Goal: Transaction & Acquisition: Subscribe to service/newsletter

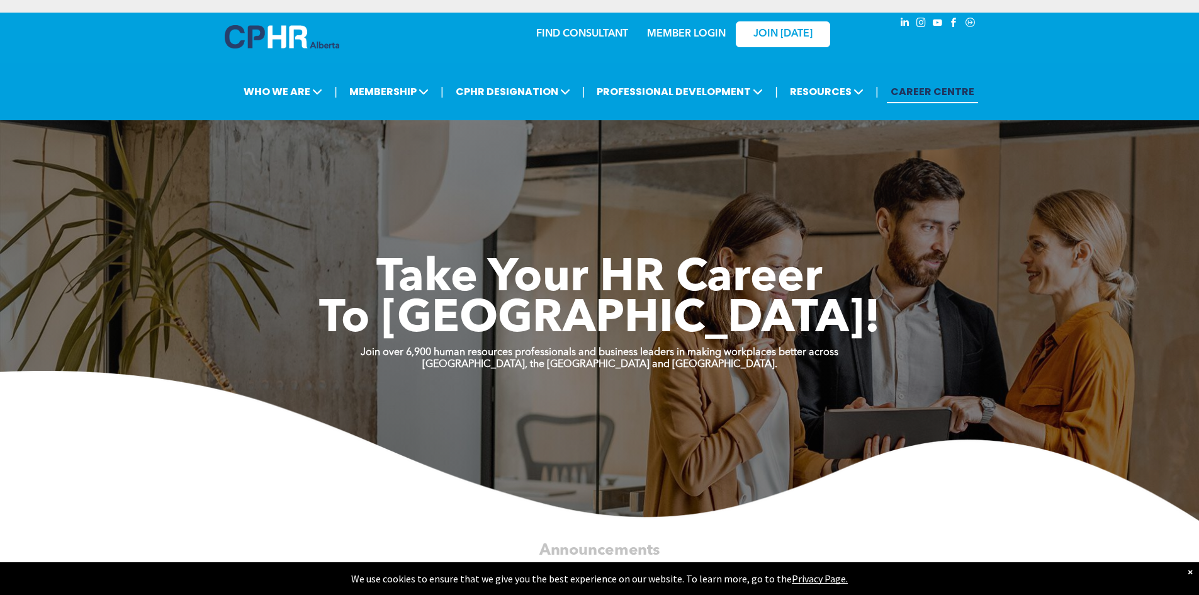
click at [715, 35] on link "MEMBER LOGIN" at bounding box center [686, 34] width 79 height 10
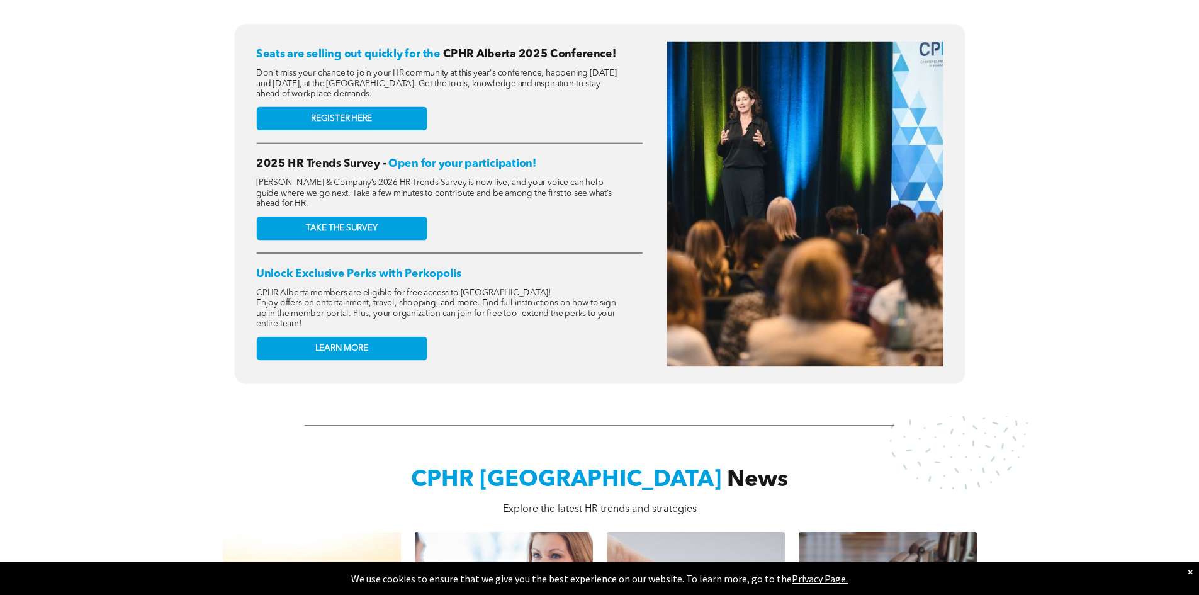
scroll to position [315, 0]
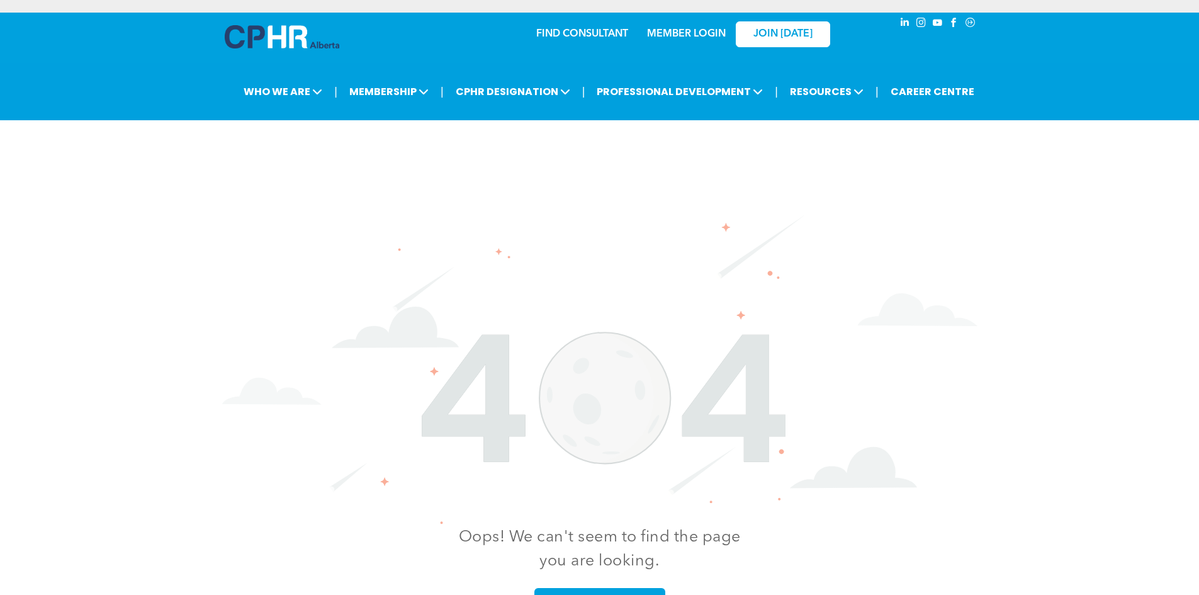
scroll to position [76, 0]
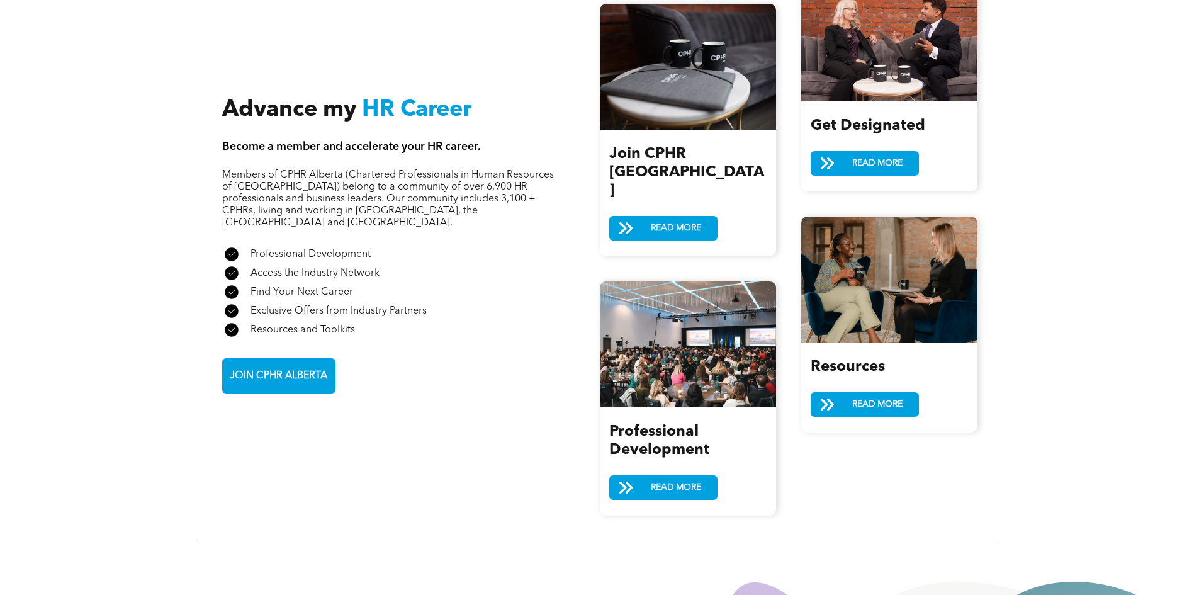
scroll to position [1510, 0]
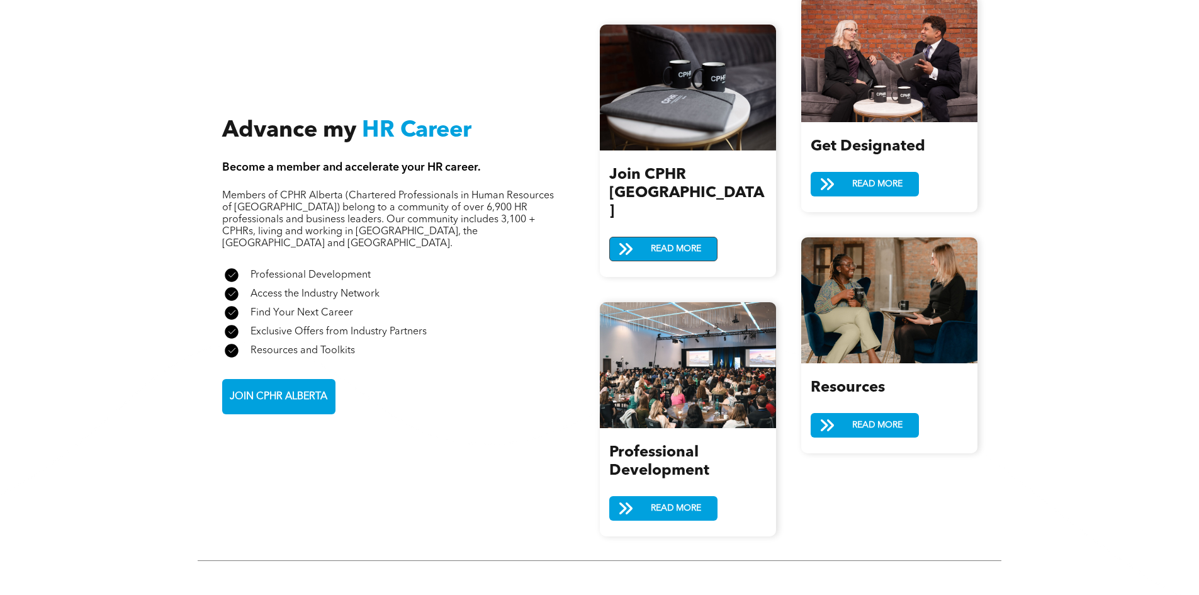
click at [669, 237] on span "READ MORE" at bounding box center [675, 248] width 59 height 23
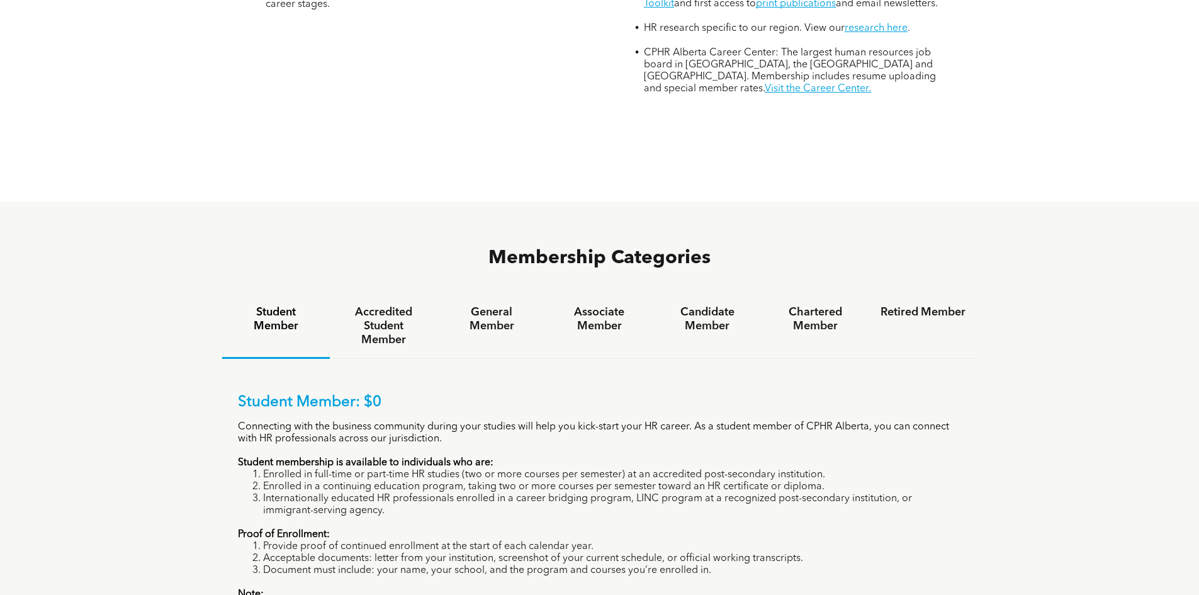
scroll to position [692, 0]
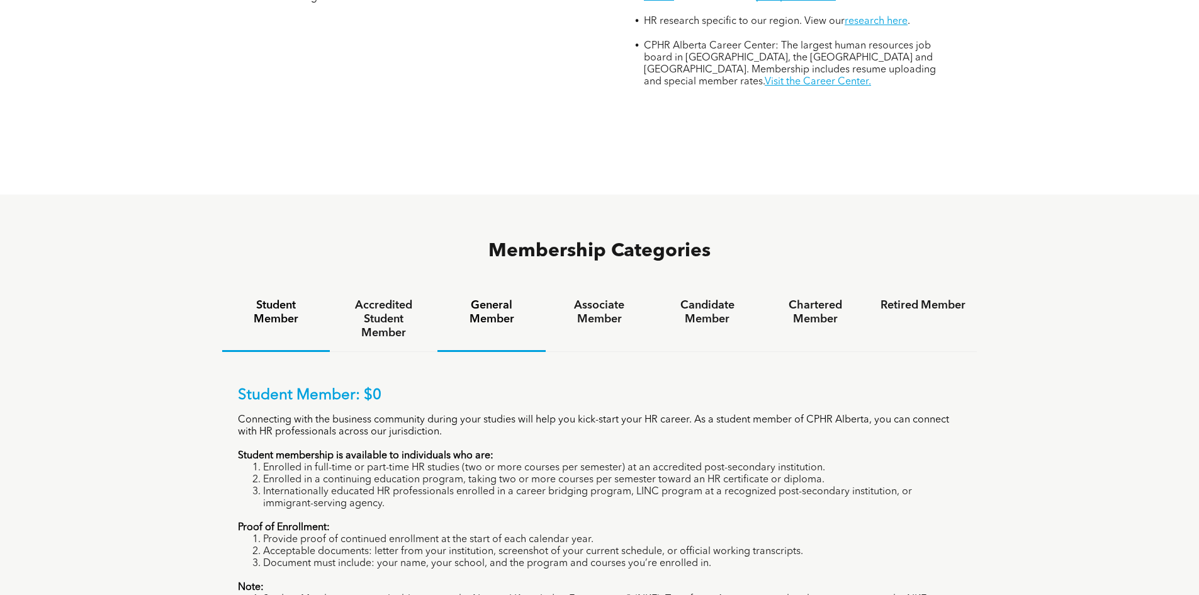
click at [491, 298] on h4 "General Member" at bounding box center [491, 312] width 85 height 28
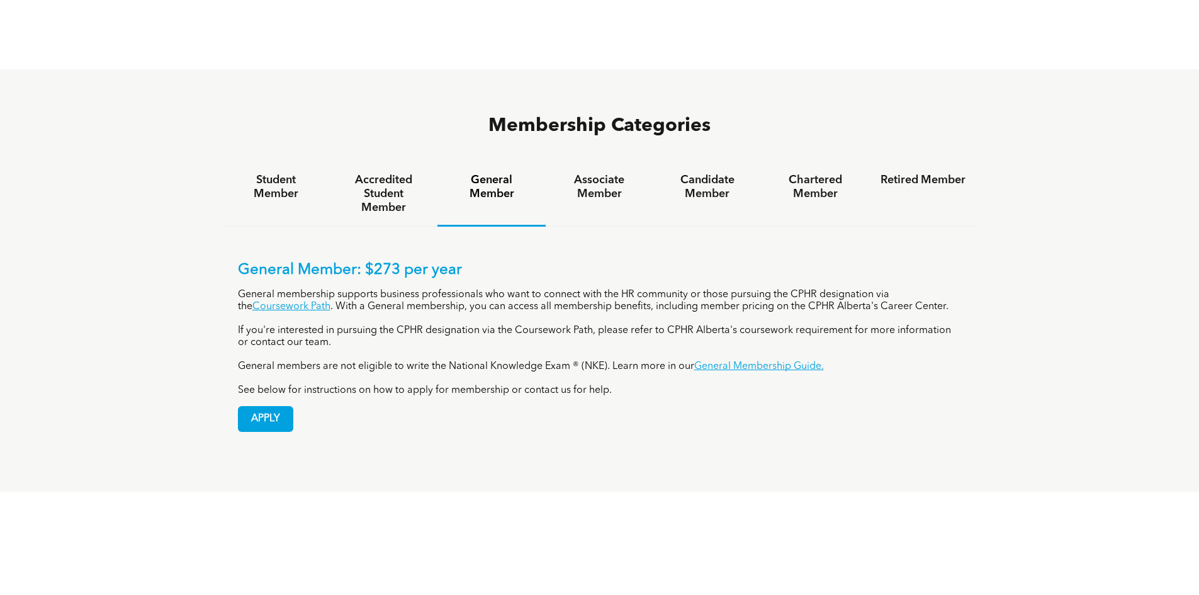
scroll to position [818, 0]
click at [617, 172] on h4 "Associate Member" at bounding box center [599, 186] width 85 height 28
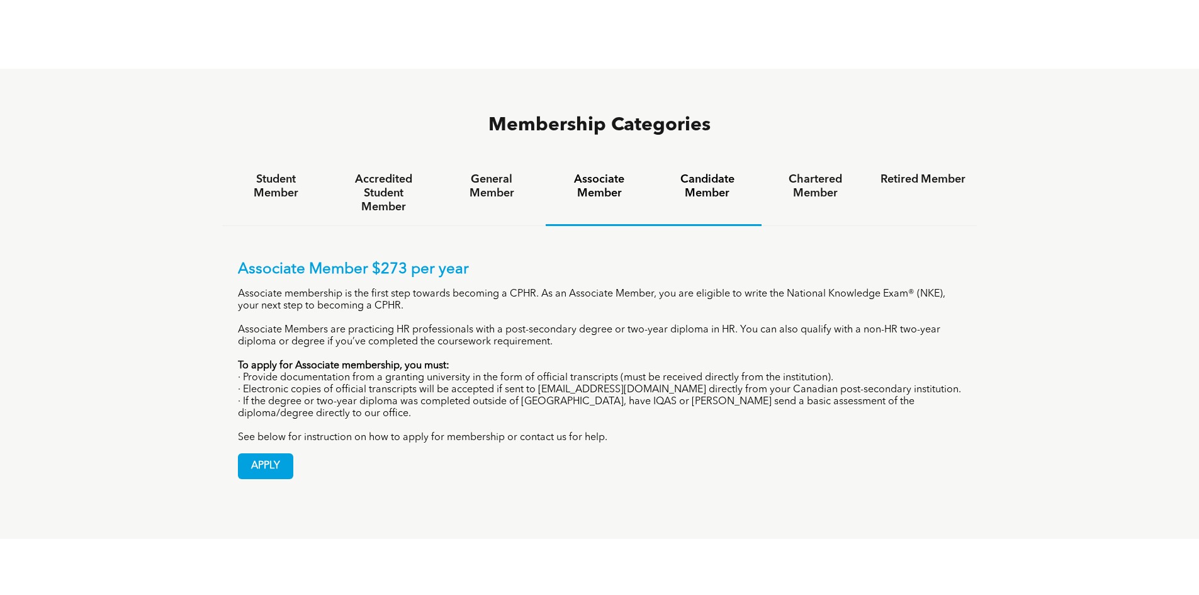
click at [718, 172] on h4 "Candidate Member" at bounding box center [706, 186] width 85 height 28
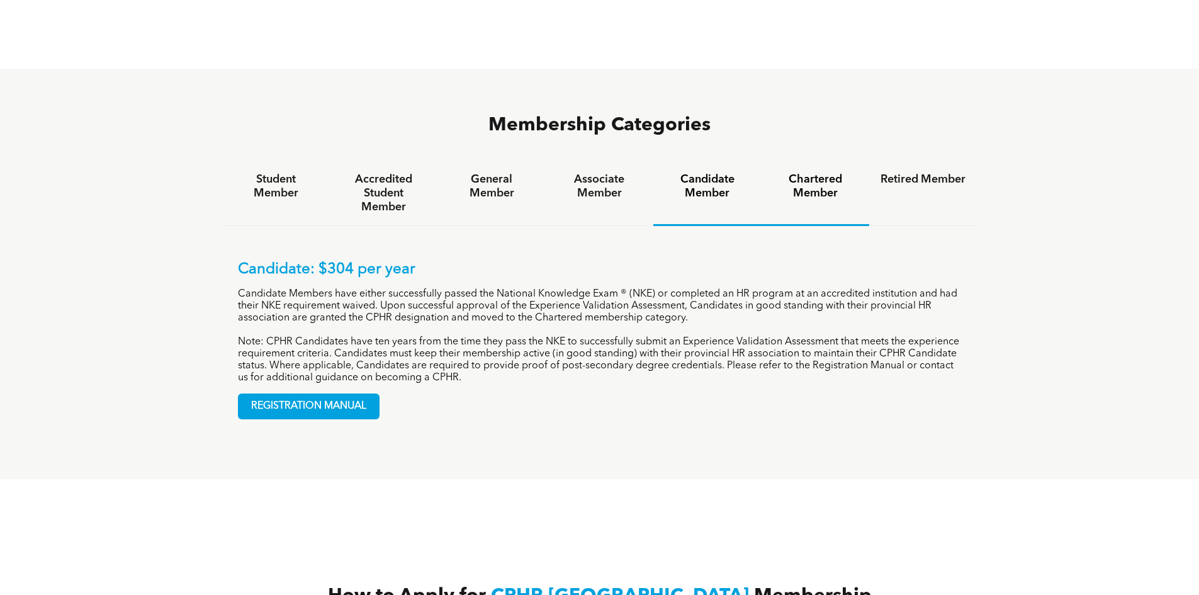
click at [813, 172] on h4 "Chartered Member" at bounding box center [815, 186] width 85 height 28
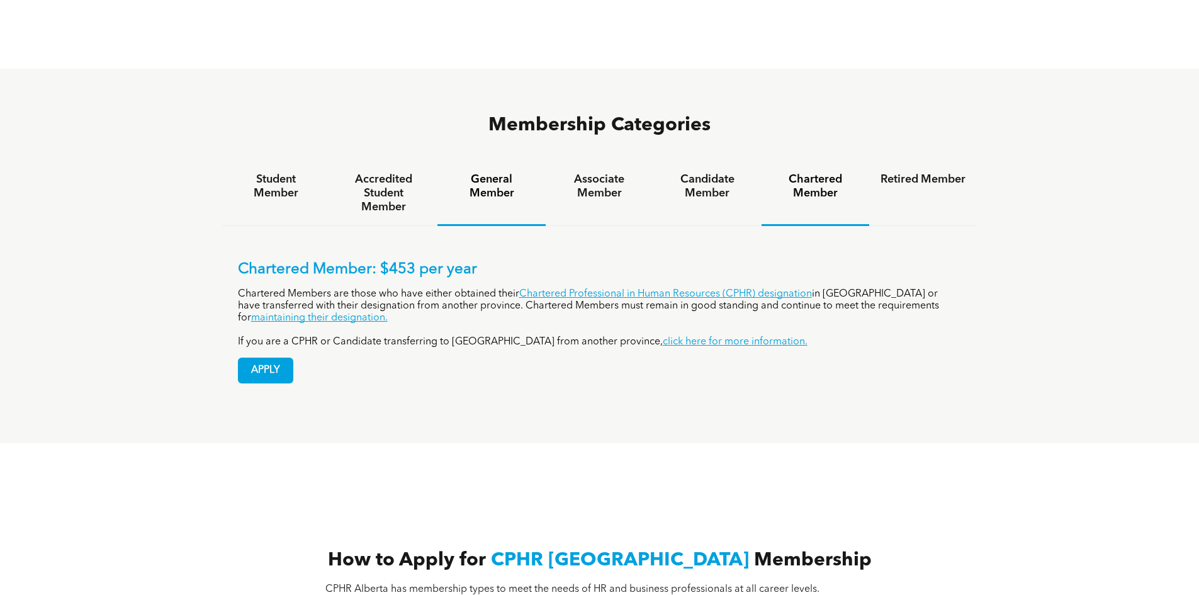
click at [498, 172] on h4 "General Member" at bounding box center [491, 186] width 85 height 28
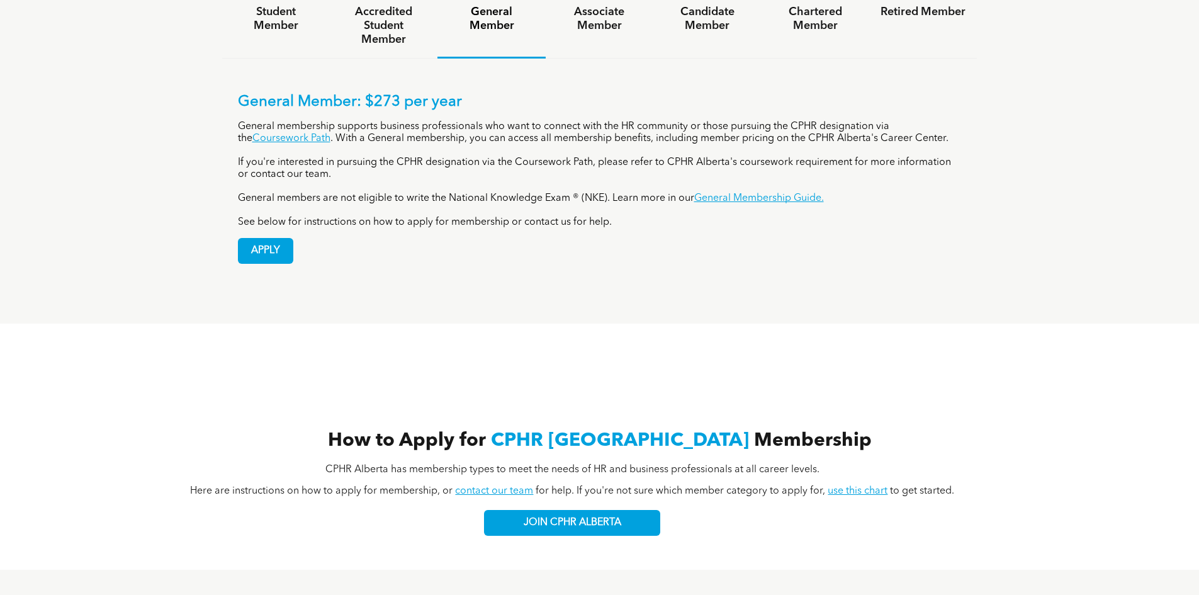
scroll to position [1195, 0]
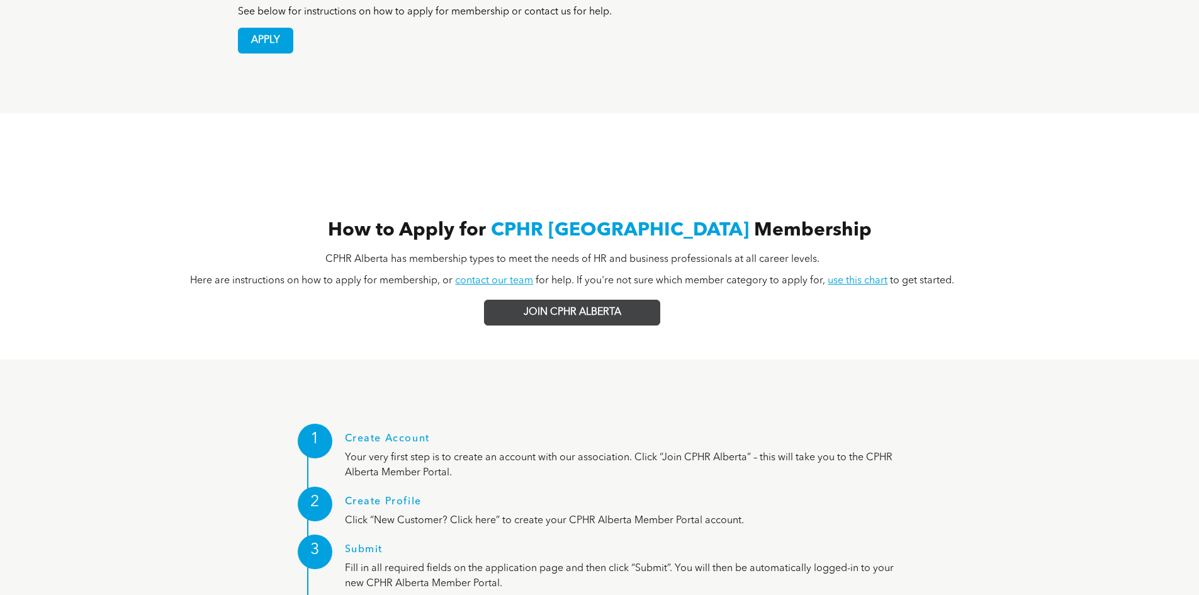
click at [588, 306] on span "JOIN CPHR ALBERTA" at bounding box center [572, 312] width 98 height 12
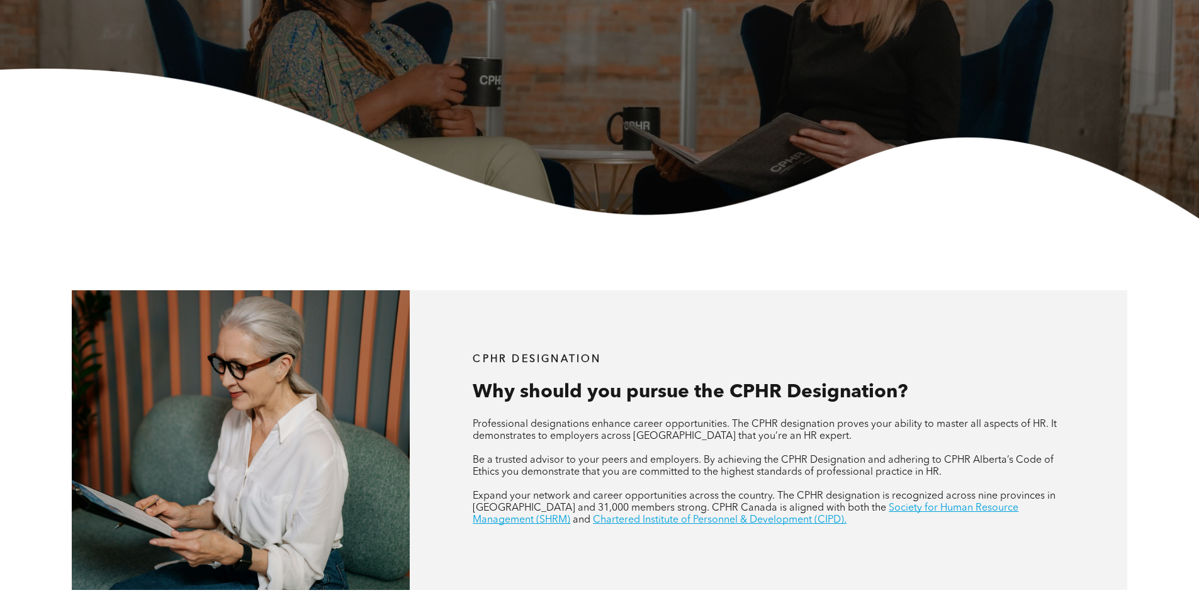
scroll to position [252, 0]
